Goal: Use online tool/utility: Use online tool/utility

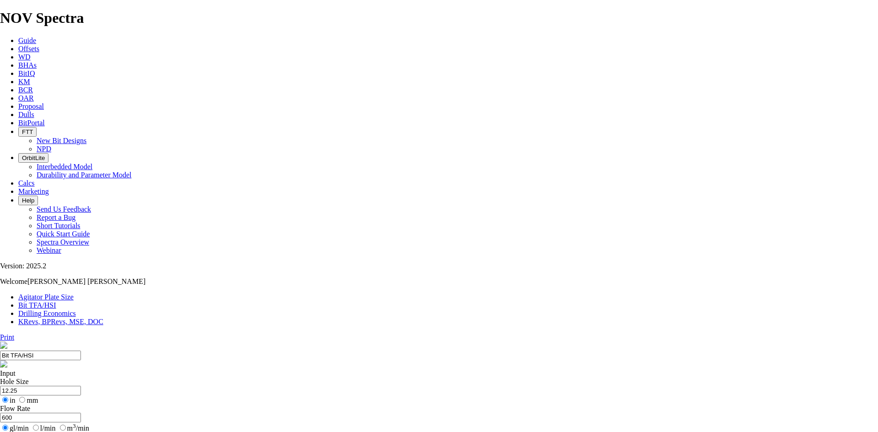
type input "5"
select select "number:16"
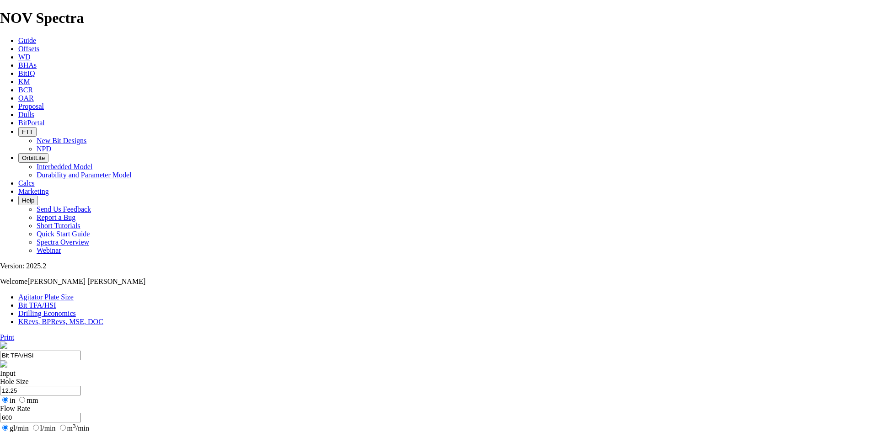
select select "number:16"
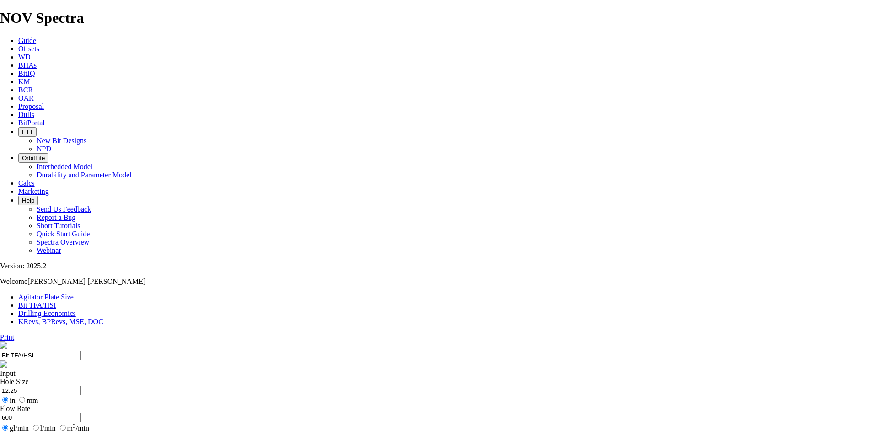
select select "number:18"
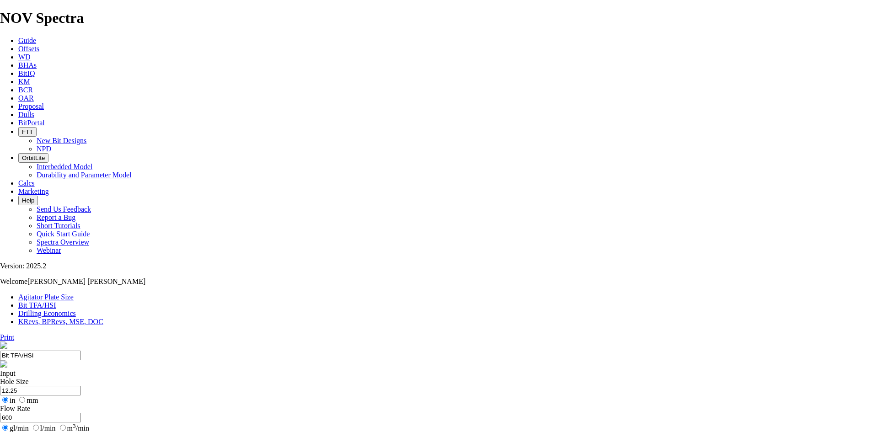
select select "number:18"
select select "number:16"
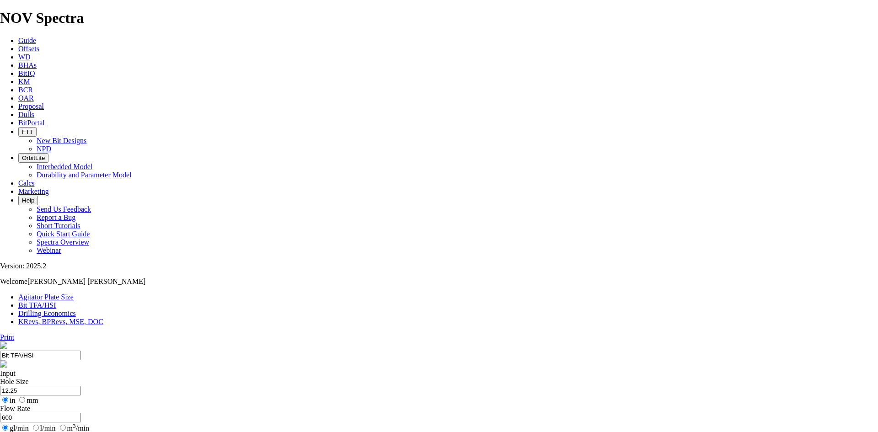
select select "number:16"
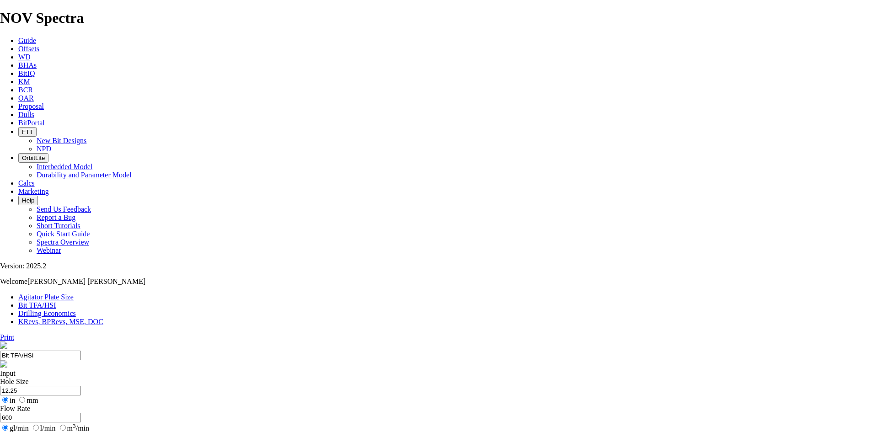
select select "number:15"
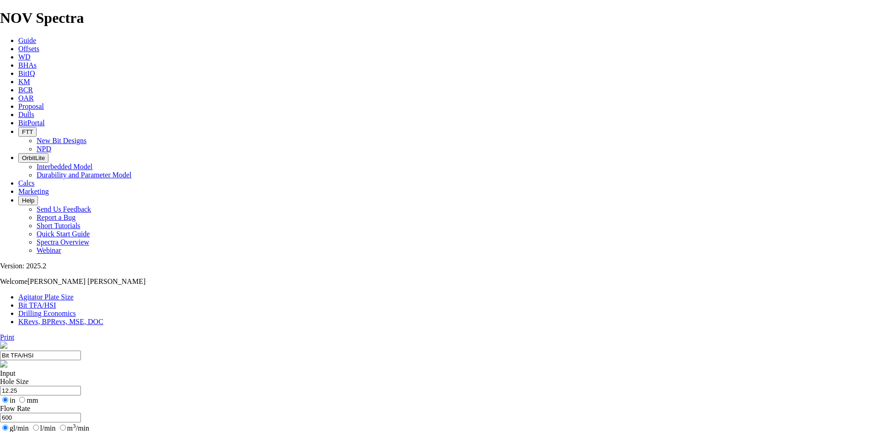
select select "number:15"
select select "number:14"
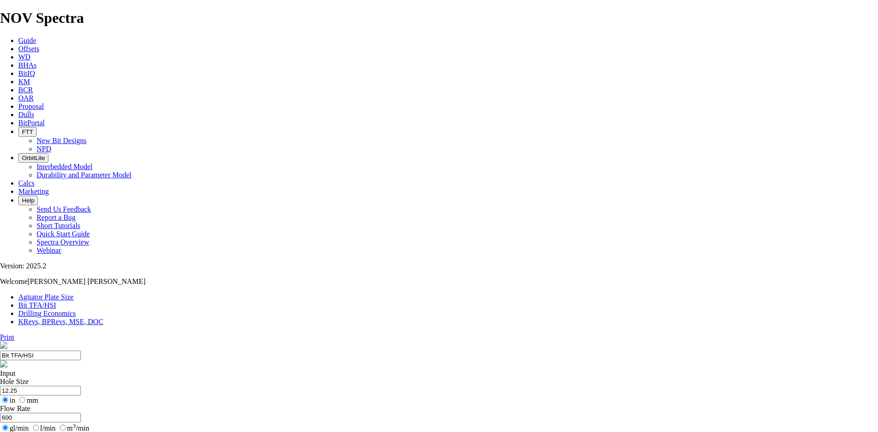
select select "number:14"
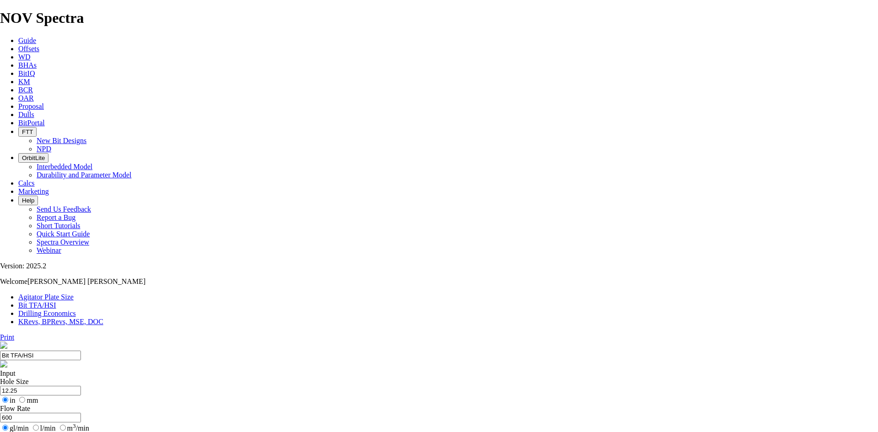
drag, startPoint x: 281, startPoint y: 264, endPoint x: 283, endPoint y: 258, distance: 7.0
select select "number:13"
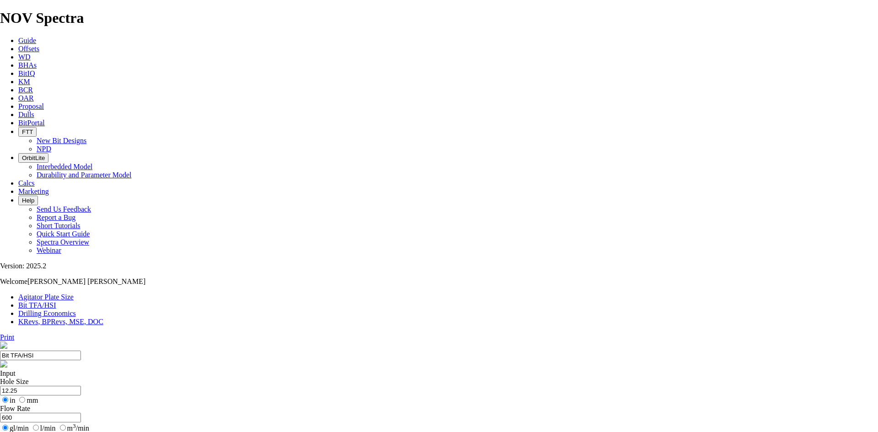
select select "number:13"
select select "number:12"
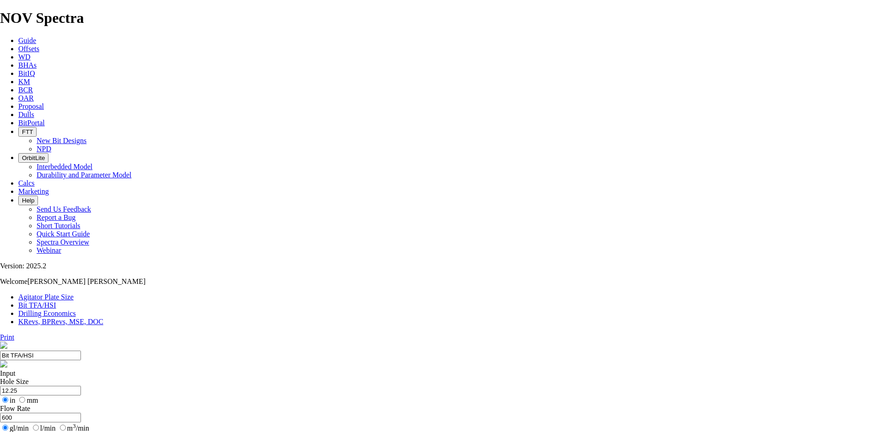
select select "number:12"
